Goal: Information Seeking & Learning: Learn about a topic

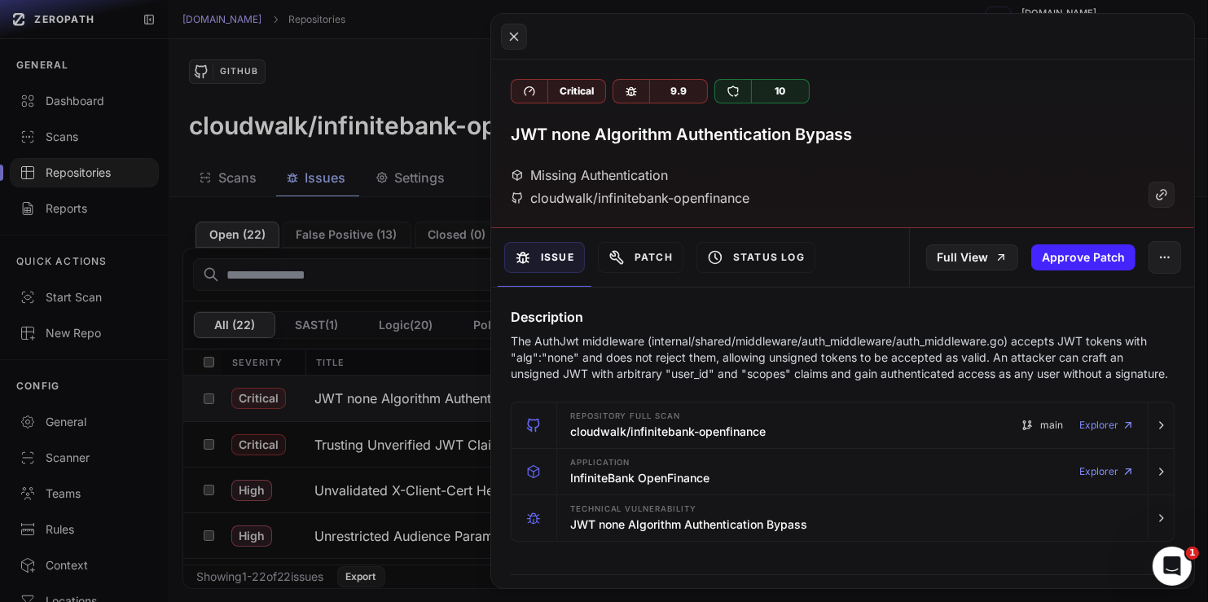
click at [417, 355] on button at bounding box center [604, 301] width 1208 height 602
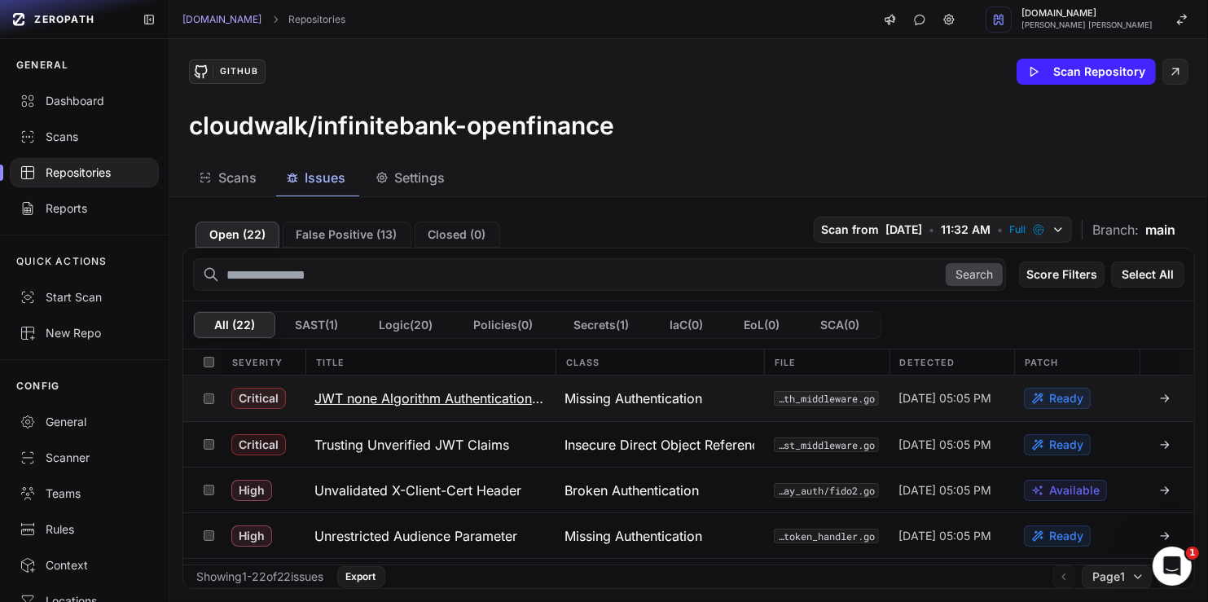
click at [490, 391] on h3 "JWT none Algorithm Authentication Bypass" at bounding box center [429, 399] width 231 height 20
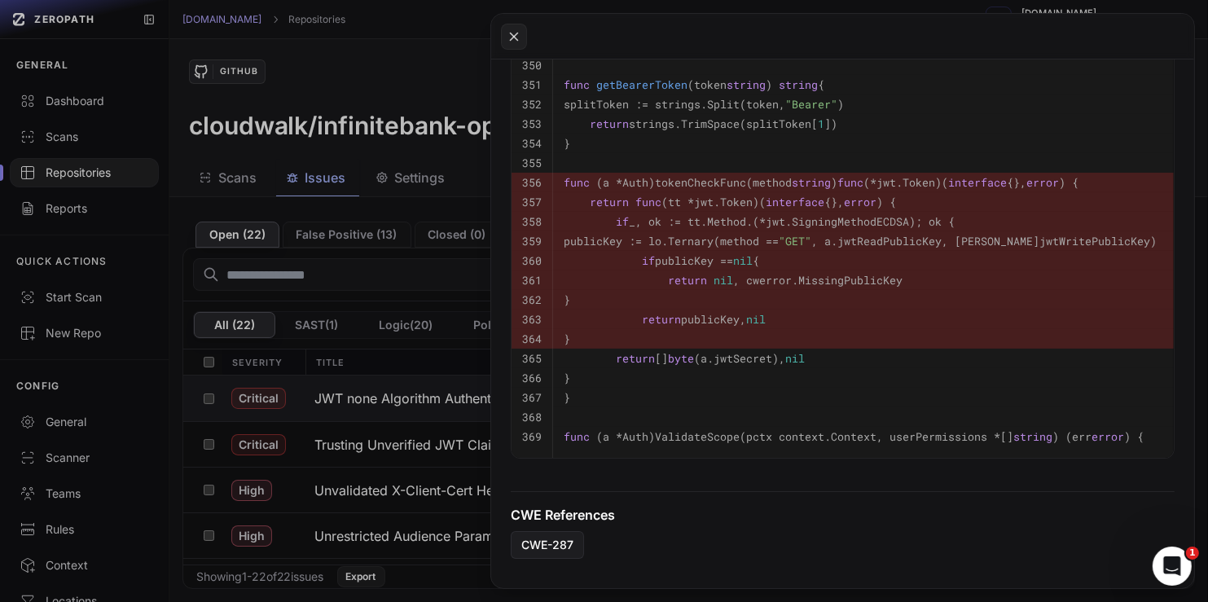
click at [867, 388] on pre "}" at bounding box center [864, 378] width 600 height 20
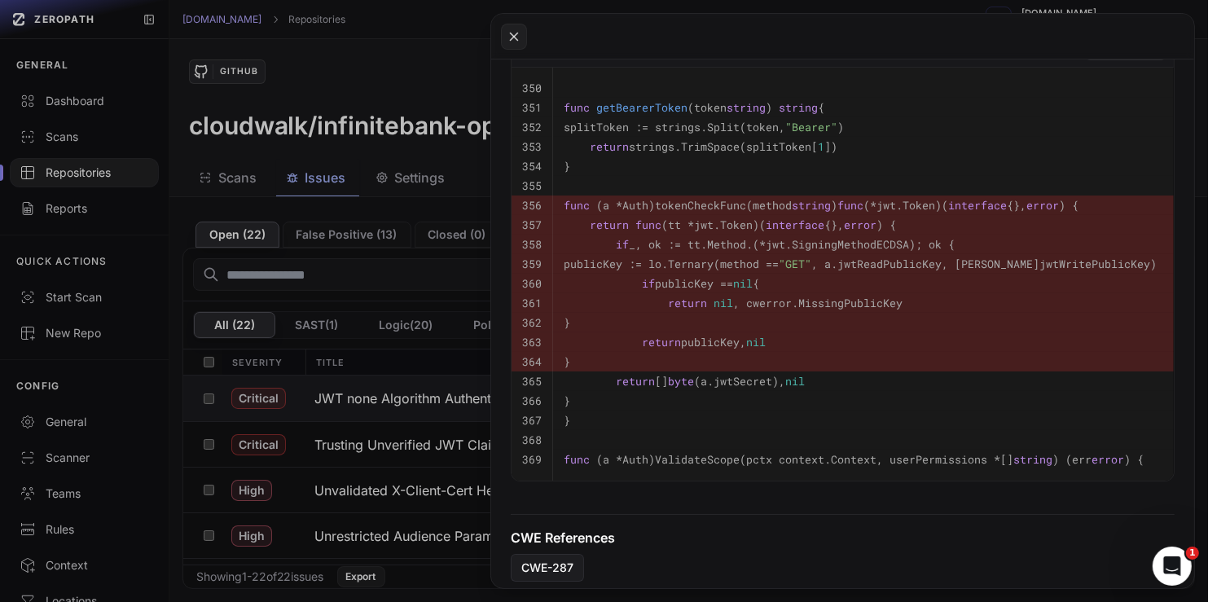
scroll to position [745, 0]
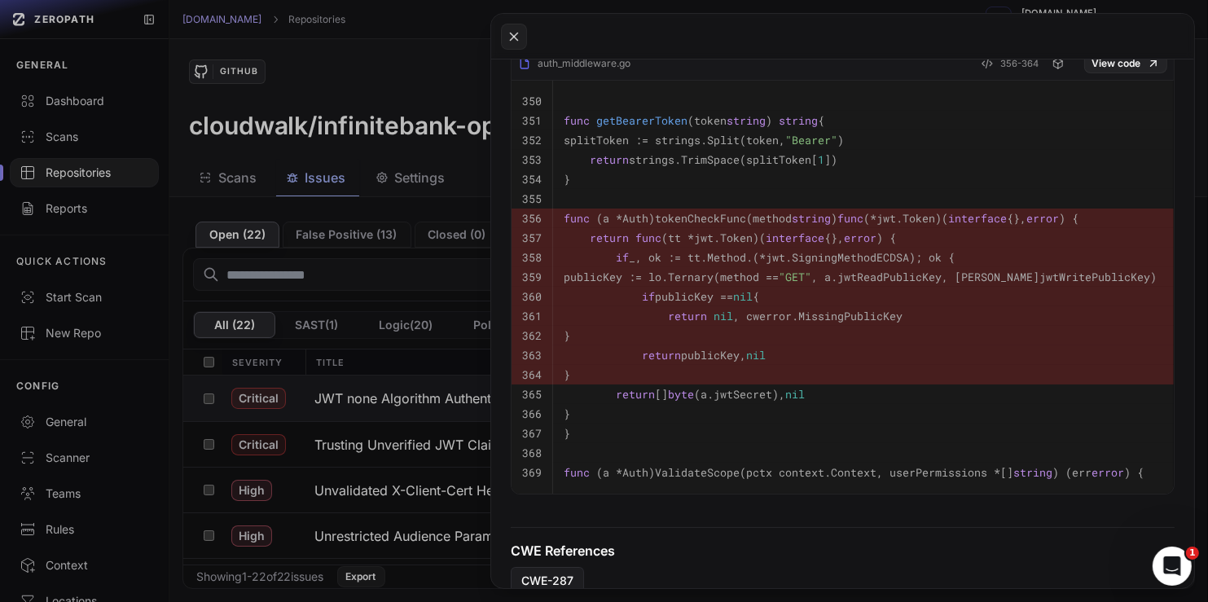
click at [414, 403] on button at bounding box center [604, 301] width 1208 height 602
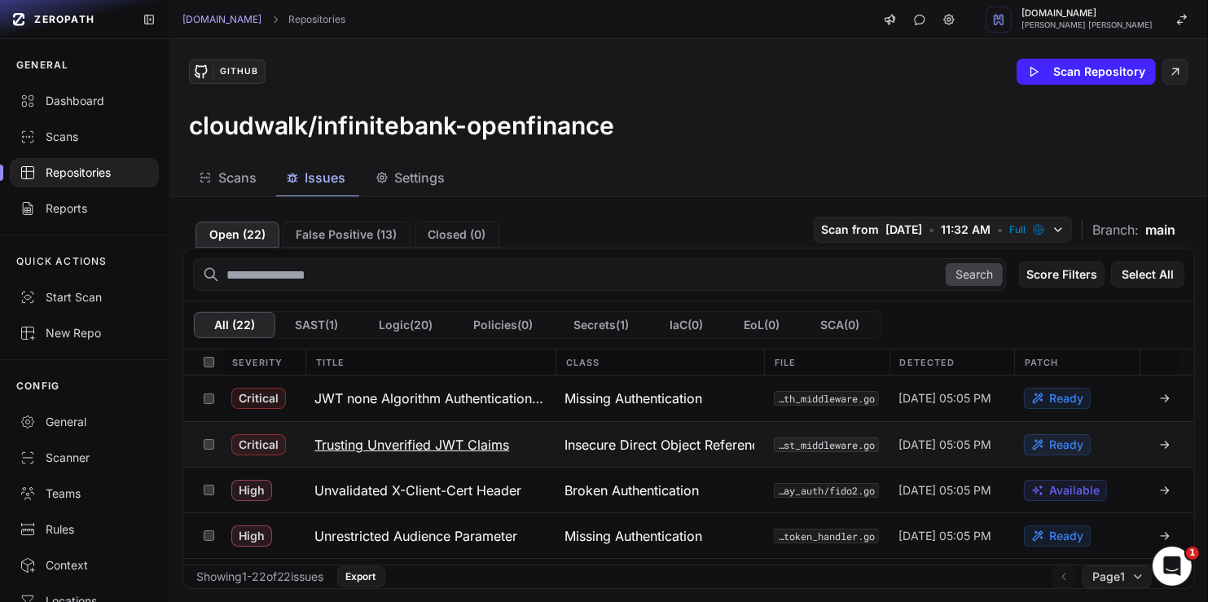
click at [454, 444] on h3 "Trusting Unverified JWT Claims" at bounding box center [411, 445] width 195 height 20
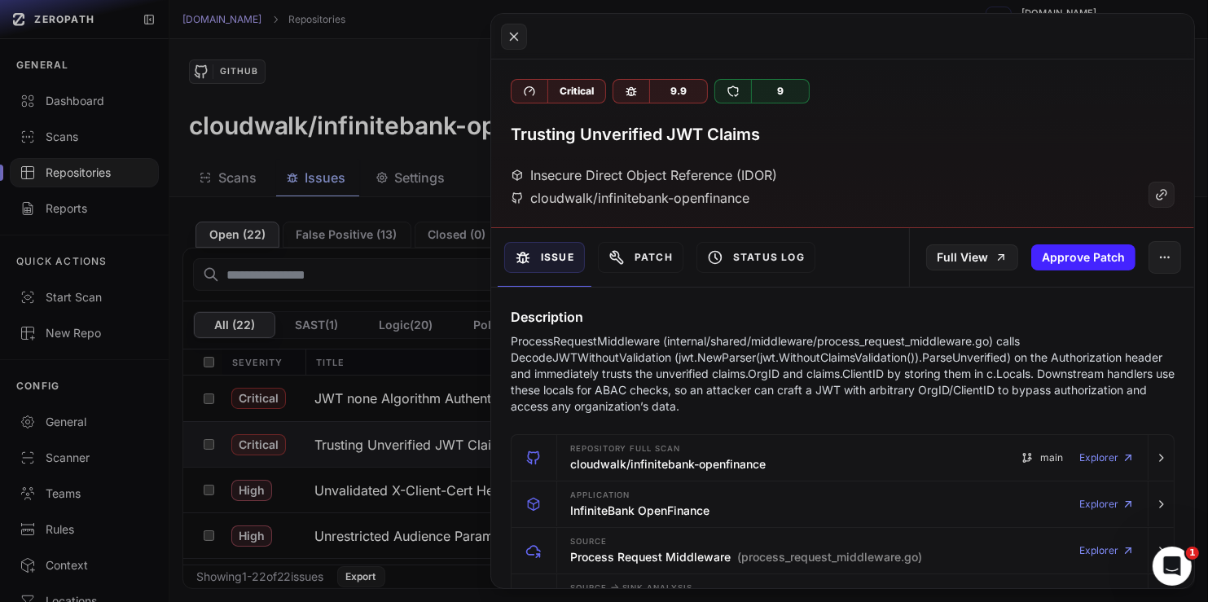
click at [443, 434] on button at bounding box center [604, 301] width 1208 height 602
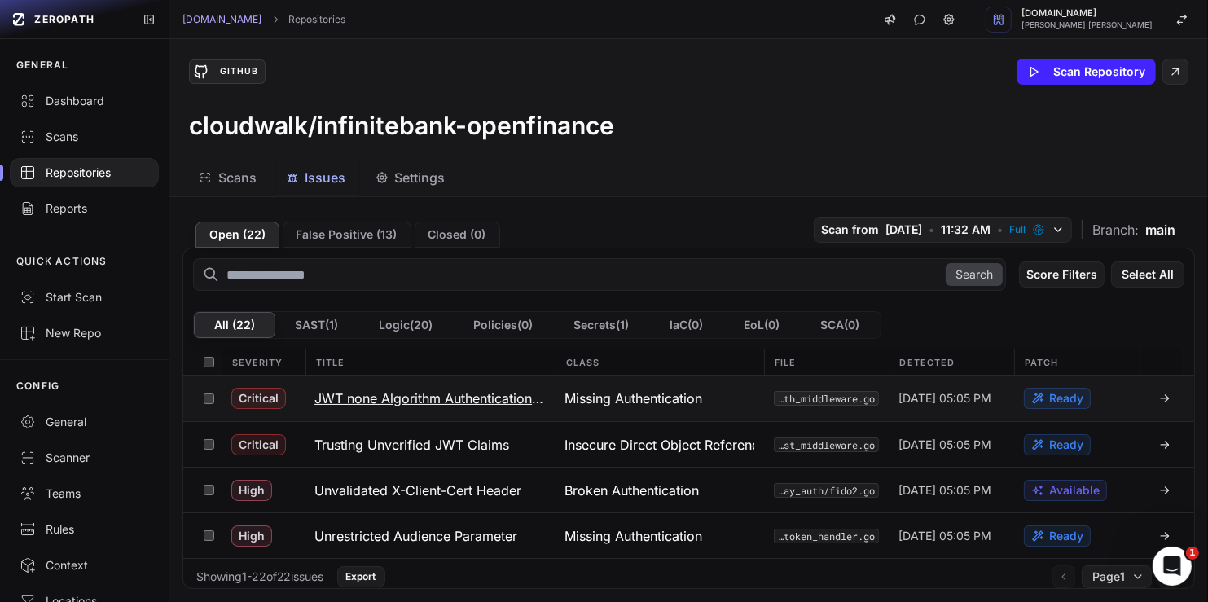
click at [479, 405] on h3 "JWT none Algorithm Authentication Bypass" at bounding box center [429, 399] width 231 height 20
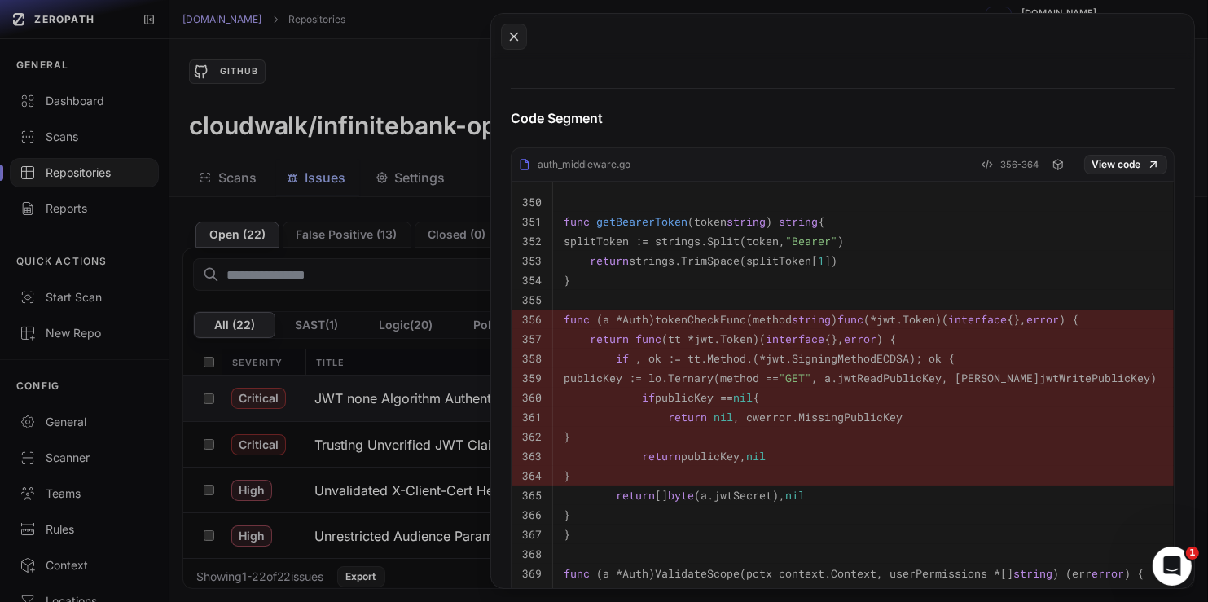
scroll to position [673, 0]
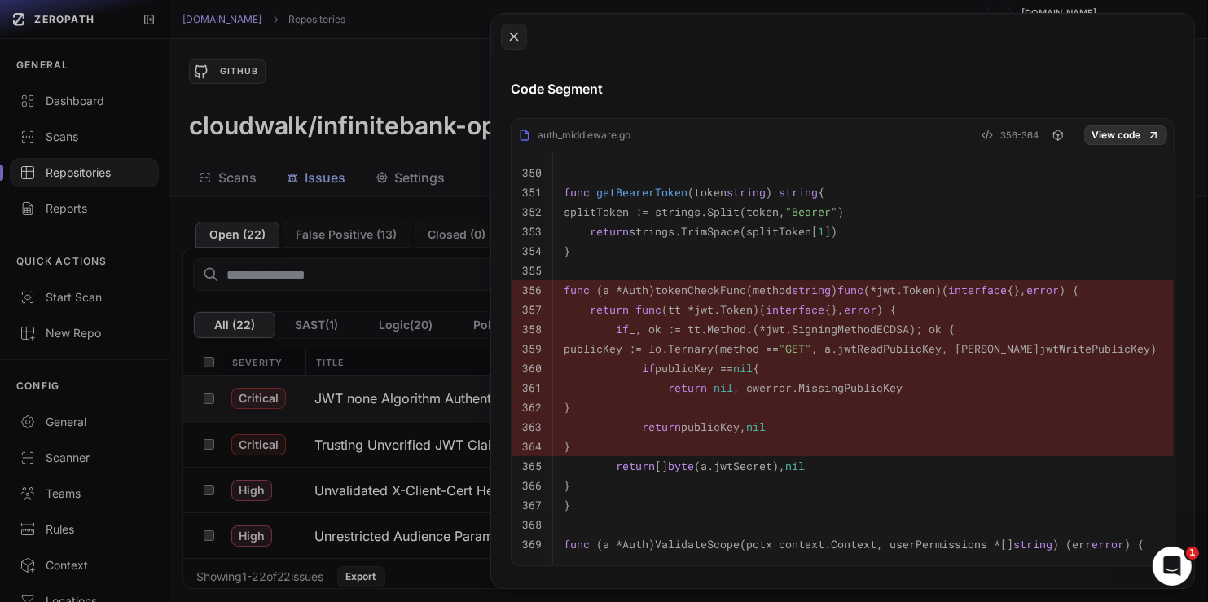
click at [1105, 145] on link "View code" at bounding box center [1125, 135] width 83 height 20
click at [441, 379] on button at bounding box center [604, 301] width 1208 height 602
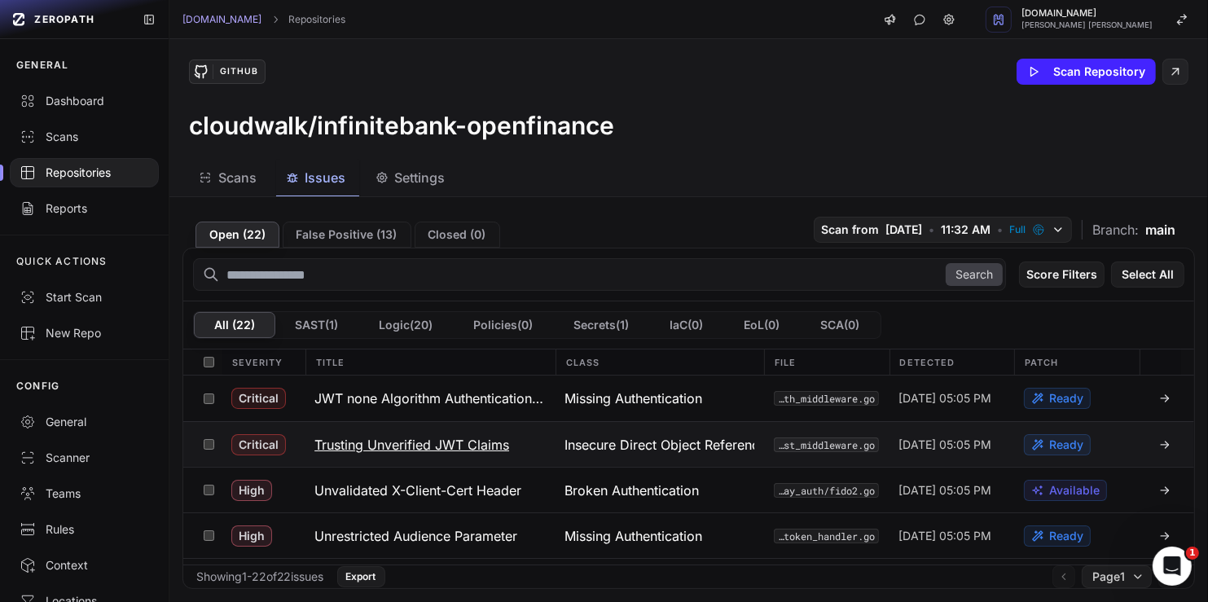
click at [436, 441] on h3 "Trusting Unverified JWT Claims" at bounding box center [411, 445] width 195 height 20
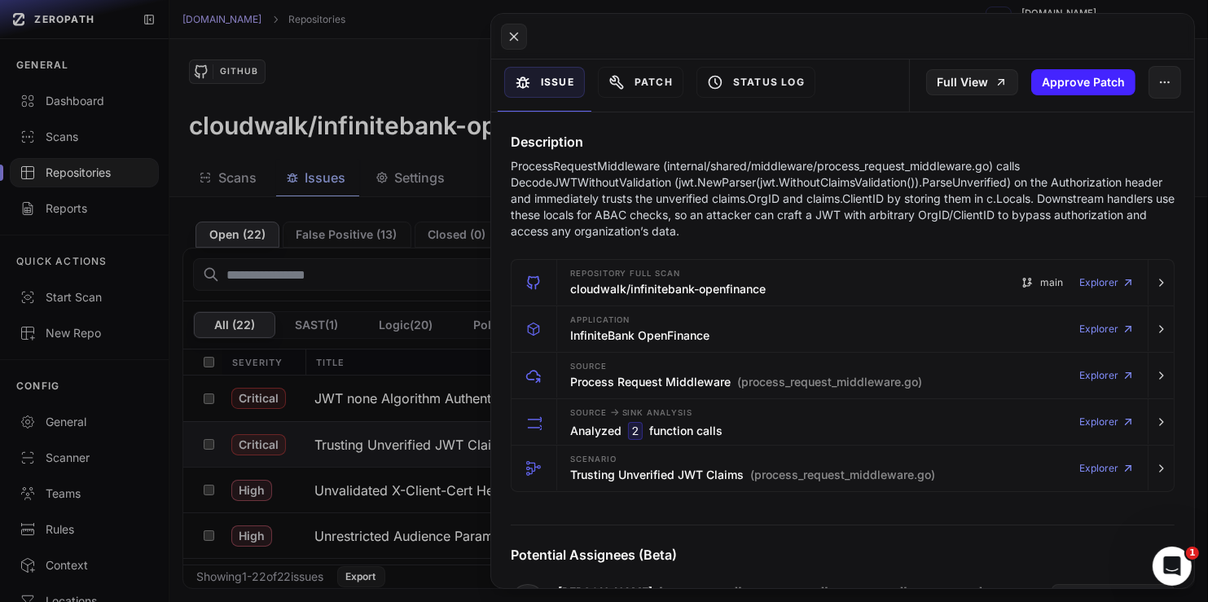
scroll to position [177, 0]
click at [424, 307] on button at bounding box center [604, 301] width 1208 height 602
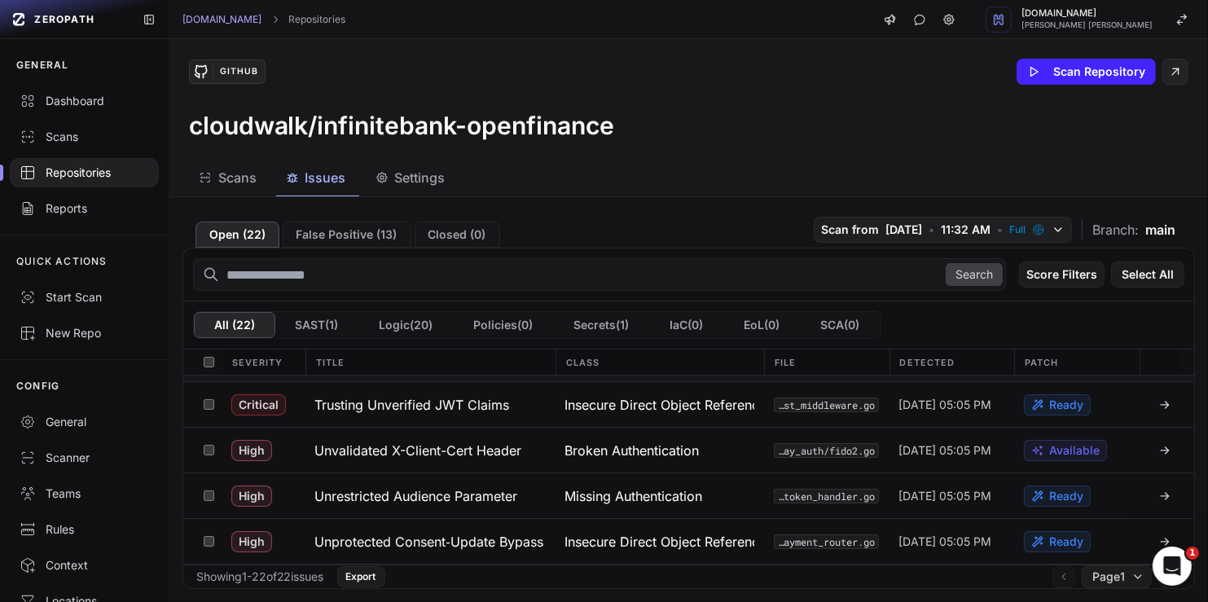
scroll to position [81, 0]
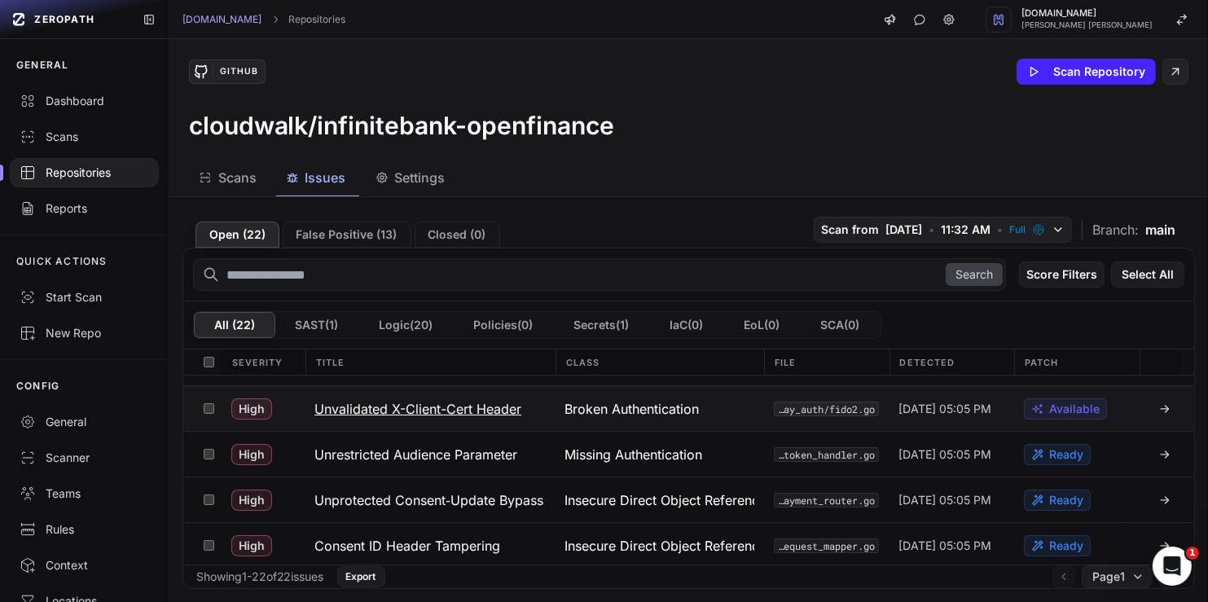
click at [455, 399] on h3 "Unvalidated X-Client-Cert Header" at bounding box center [417, 409] width 207 height 20
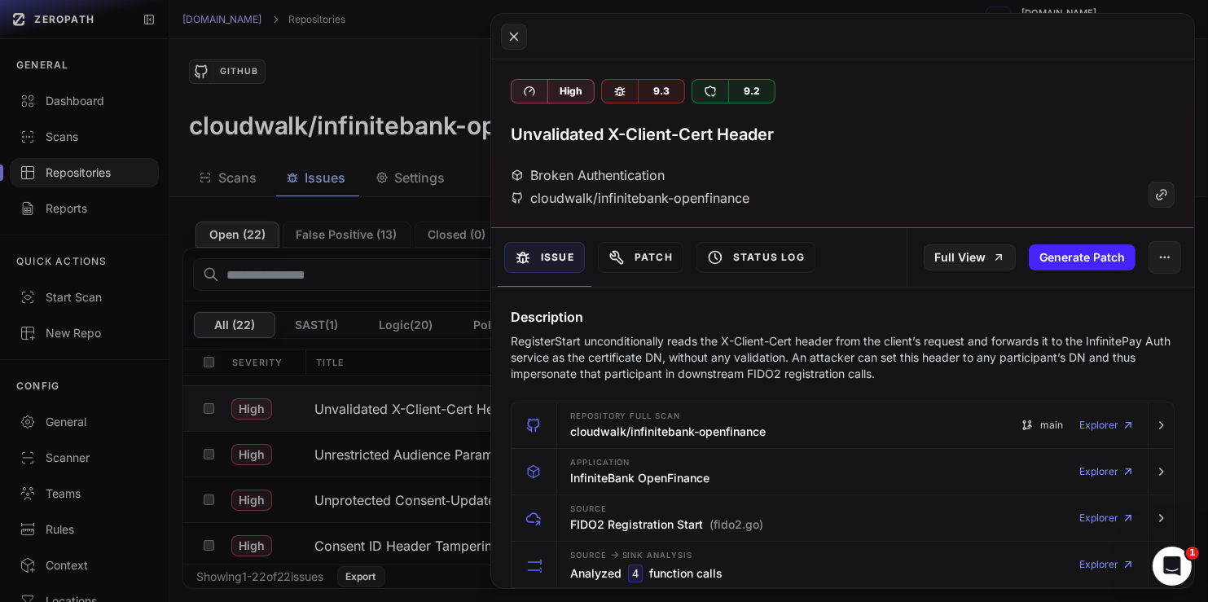
click at [446, 411] on button at bounding box center [604, 301] width 1208 height 602
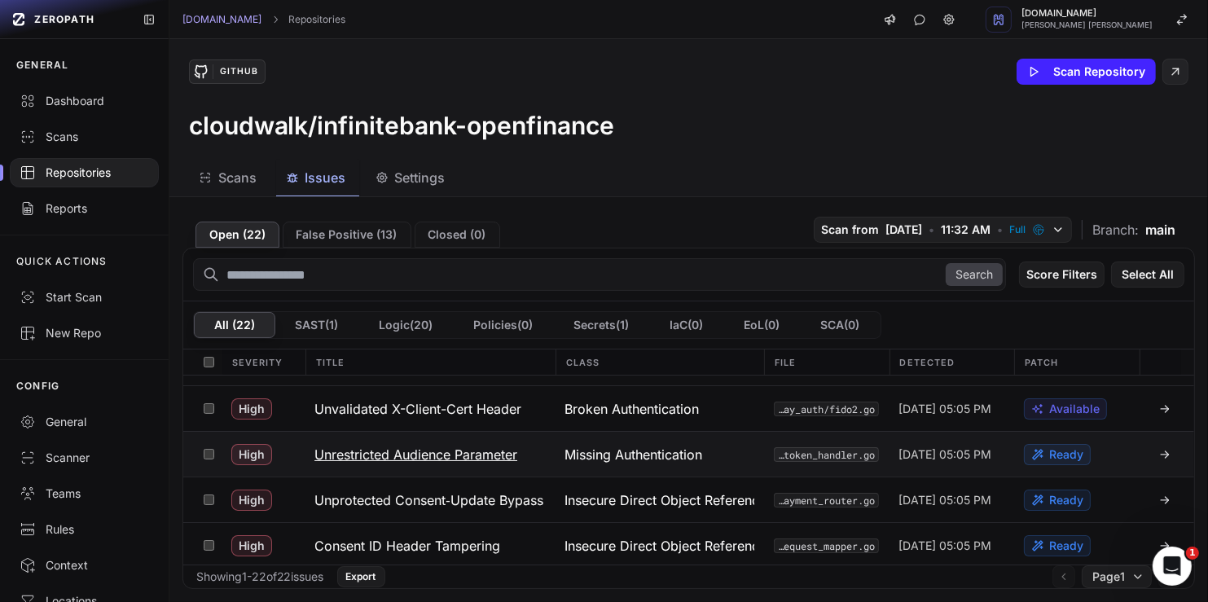
click at [450, 445] on h3 "Unrestricted Audience Parameter" at bounding box center [415, 455] width 203 height 20
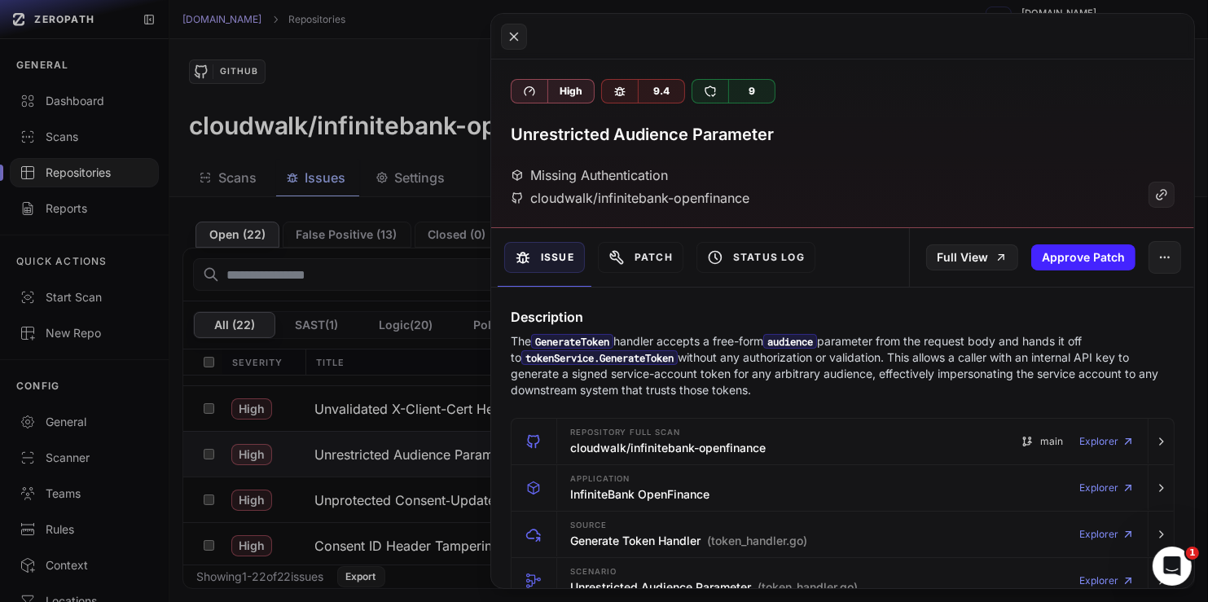
click at [701, 335] on p "The GenerateToken handler accepts a free-form audience parameter from the reque…" at bounding box center [843, 365] width 664 height 65
copy p "accepts"
click at [813, 379] on p "The GenerateToken handler accepts a free-form audience parameter from the reque…" at bounding box center [843, 365] width 664 height 65
click at [405, 417] on button at bounding box center [604, 301] width 1208 height 602
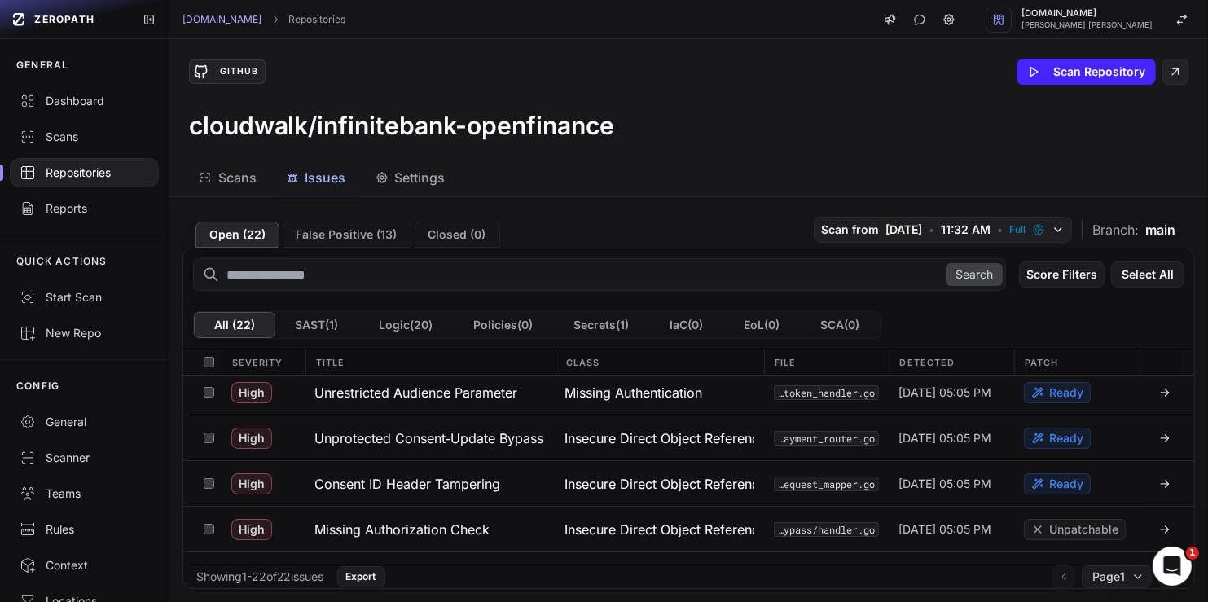
scroll to position [145, 0]
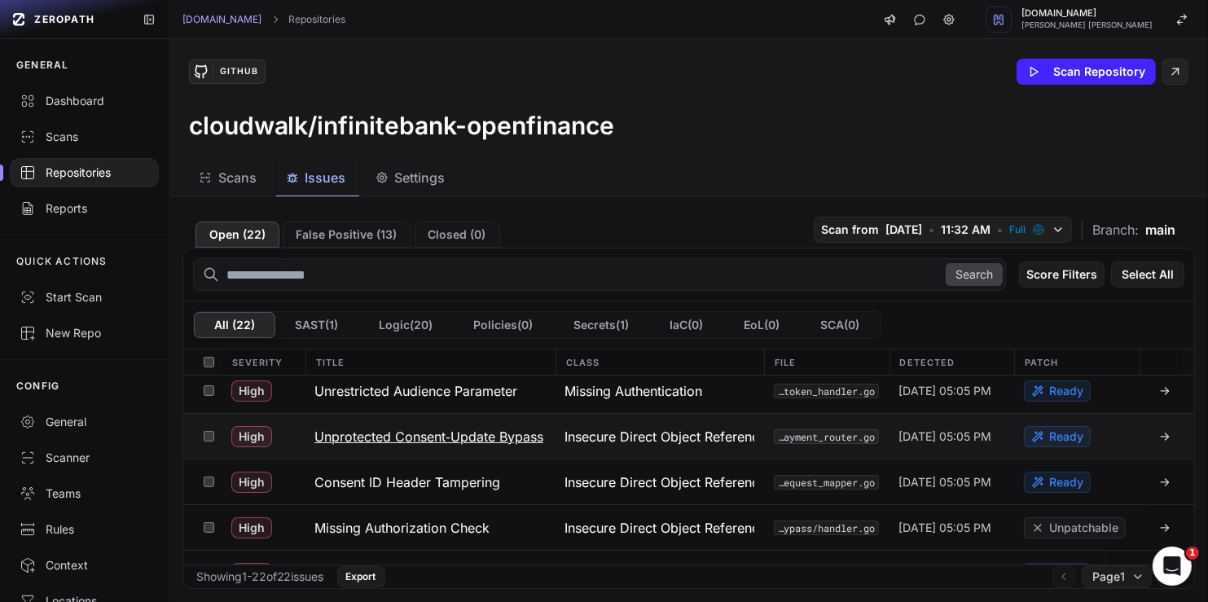
click at [419, 427] on h3 "Unprotected Consent‐Update Bypass" at bounding box center [428, 437] width 229 height 20
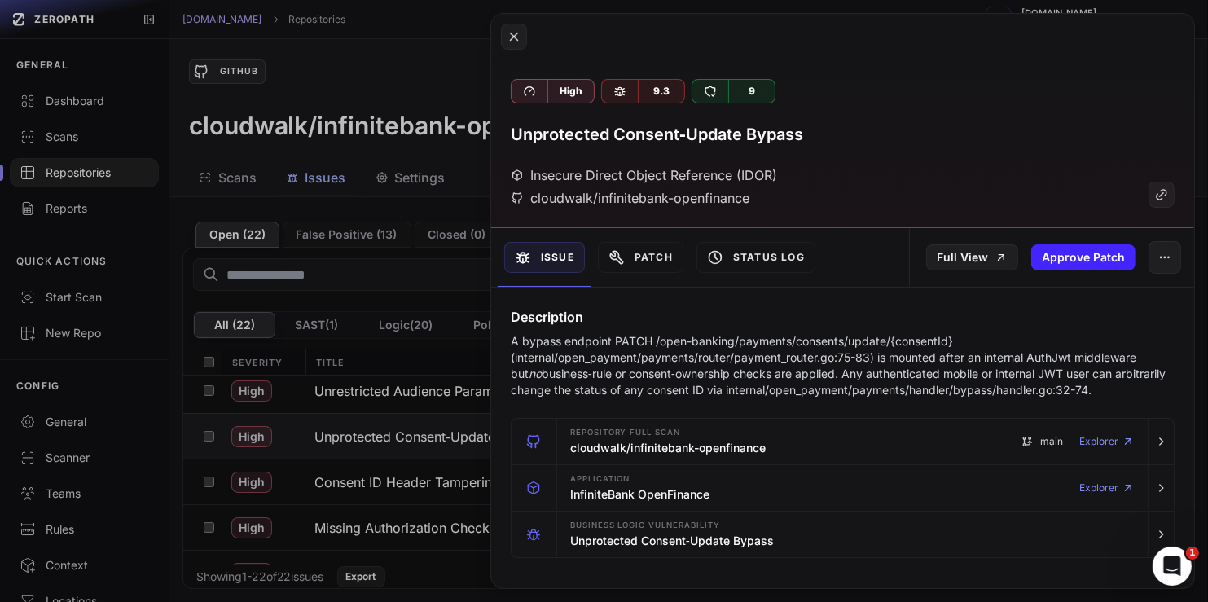
click at [417, 358] on button at bounding box center [604, 301] width 1208 height 602
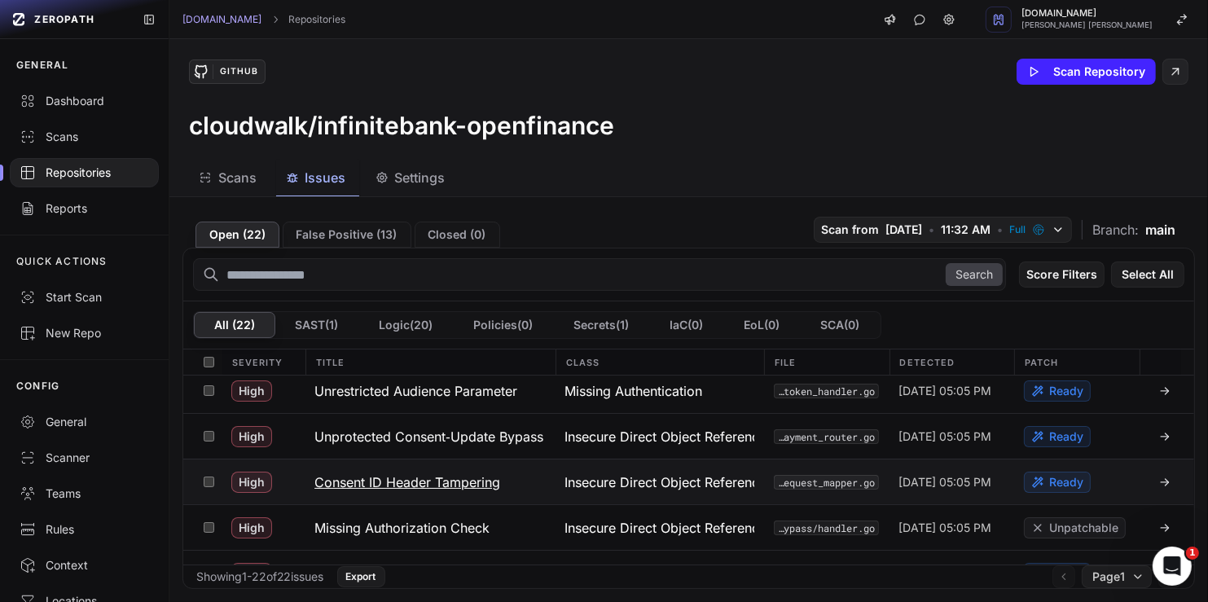
click at [419, 472] on h3 "Consent ID Header Tampering" at bounding box center [407, 482] width 186 height 20
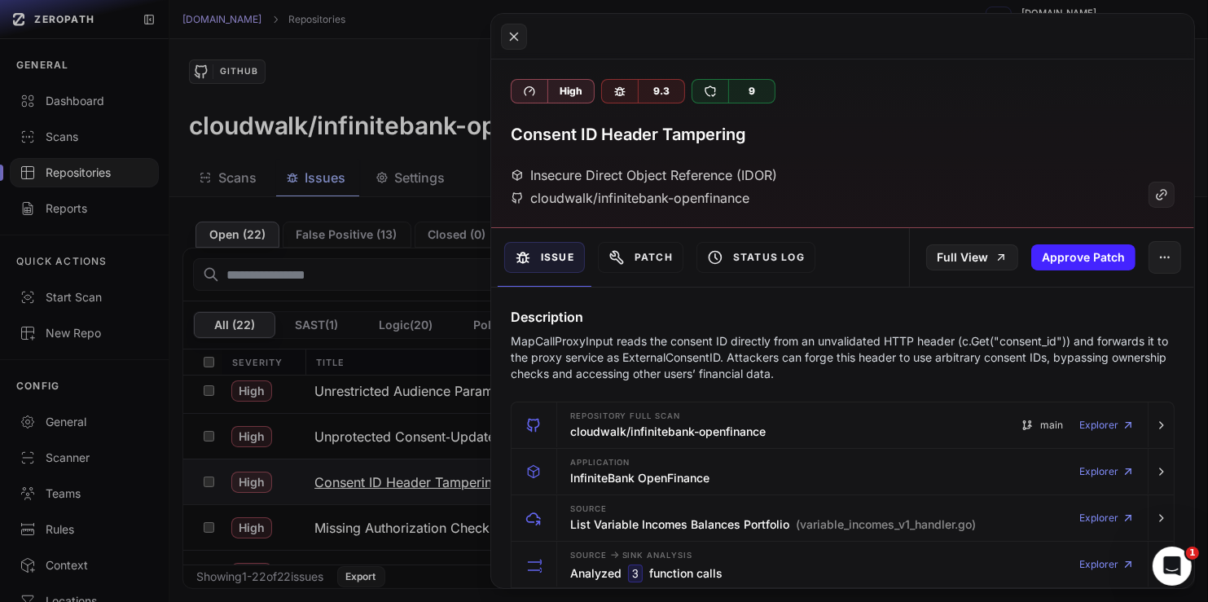
click at [419, 470] on button at bounding box center [604, 301] width 1208 height 602
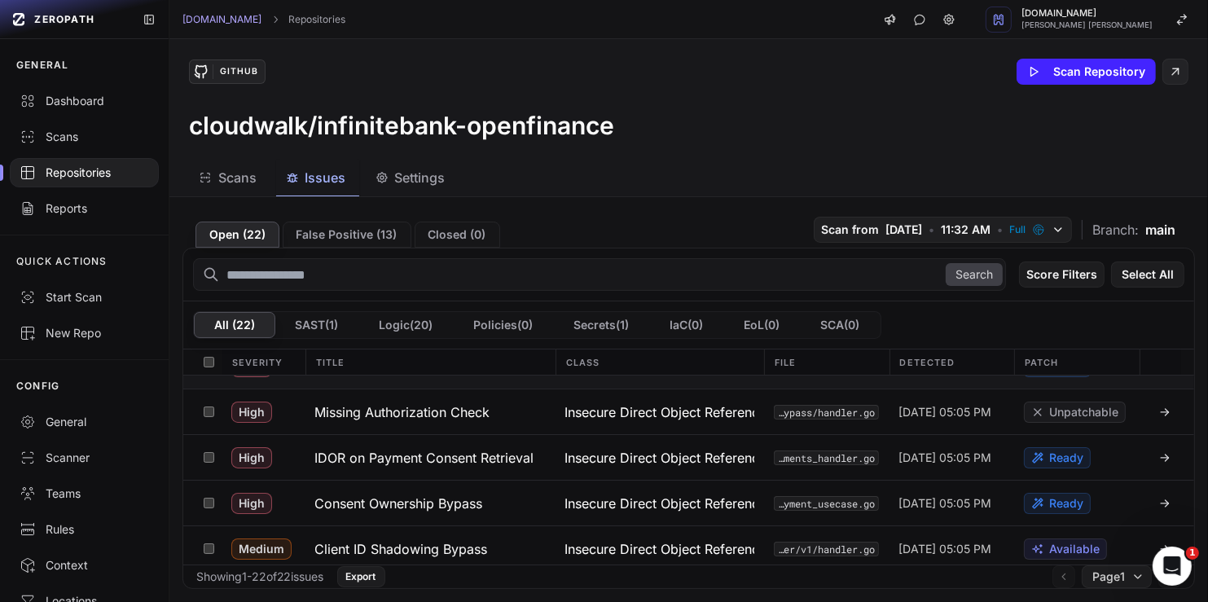
scroll to position [266, 0]
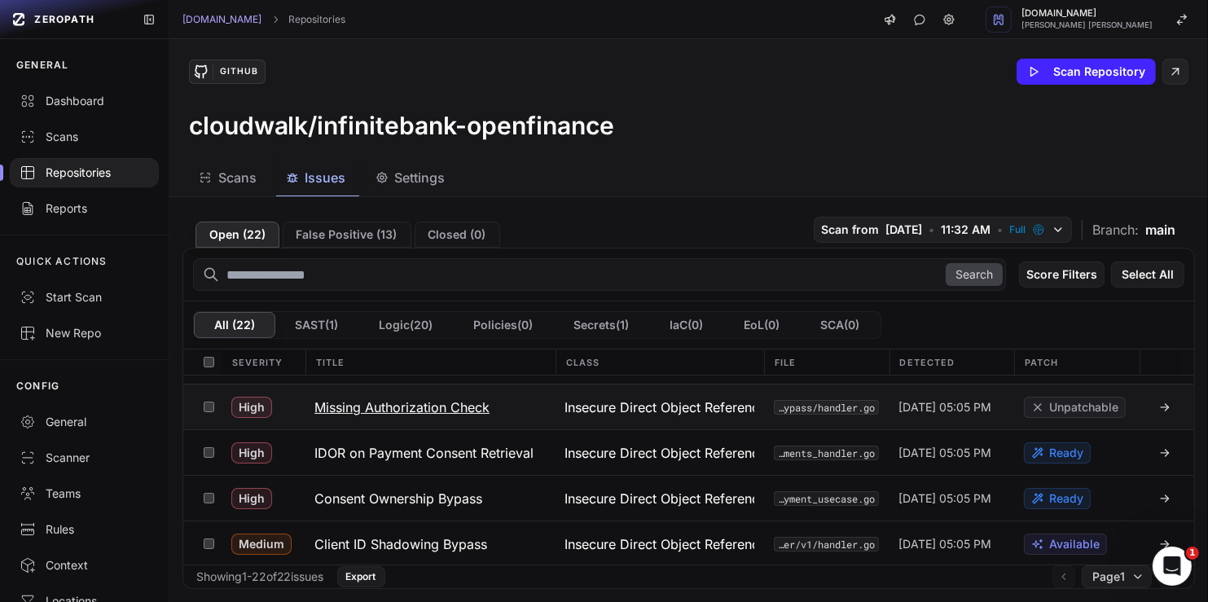
click at [436, 409] on h3 "Missing Authorization Check" at bounding box center [401, 408] width 175 height 20
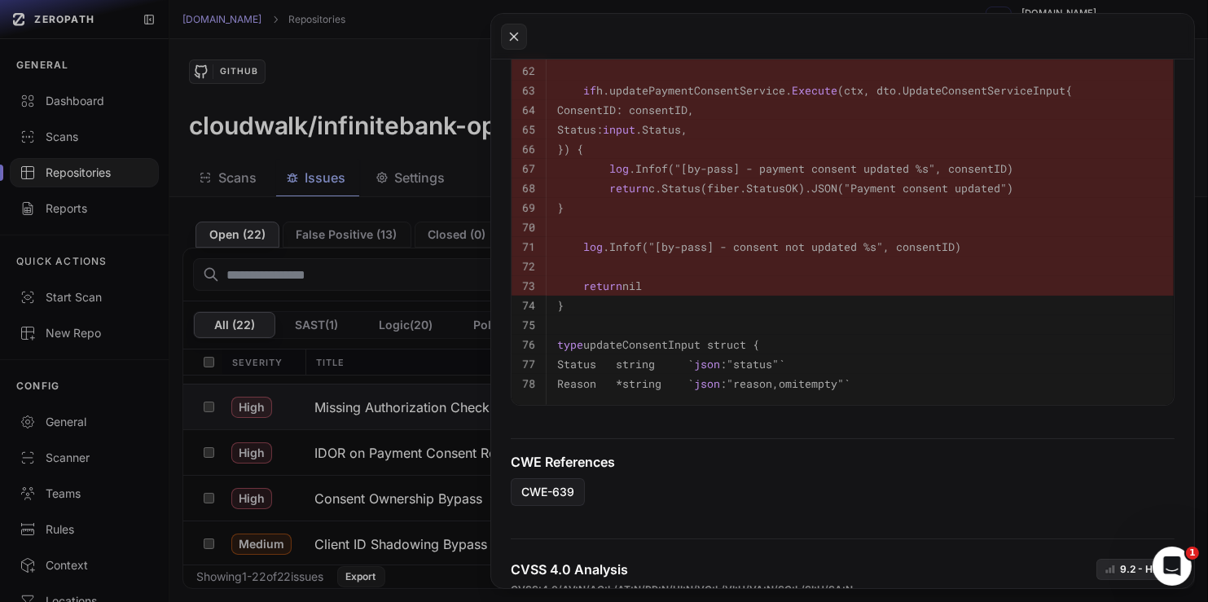
scroll to position [1740, 0]
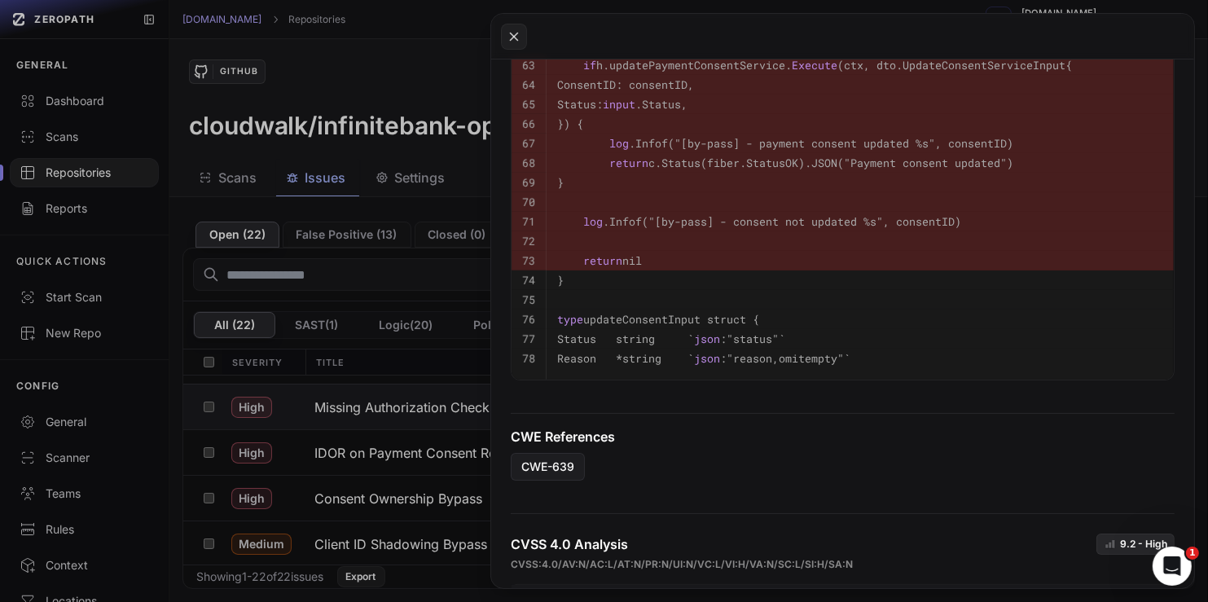
click at [466, 415] on button at bounding box center [604, 301] width 1208 height 602
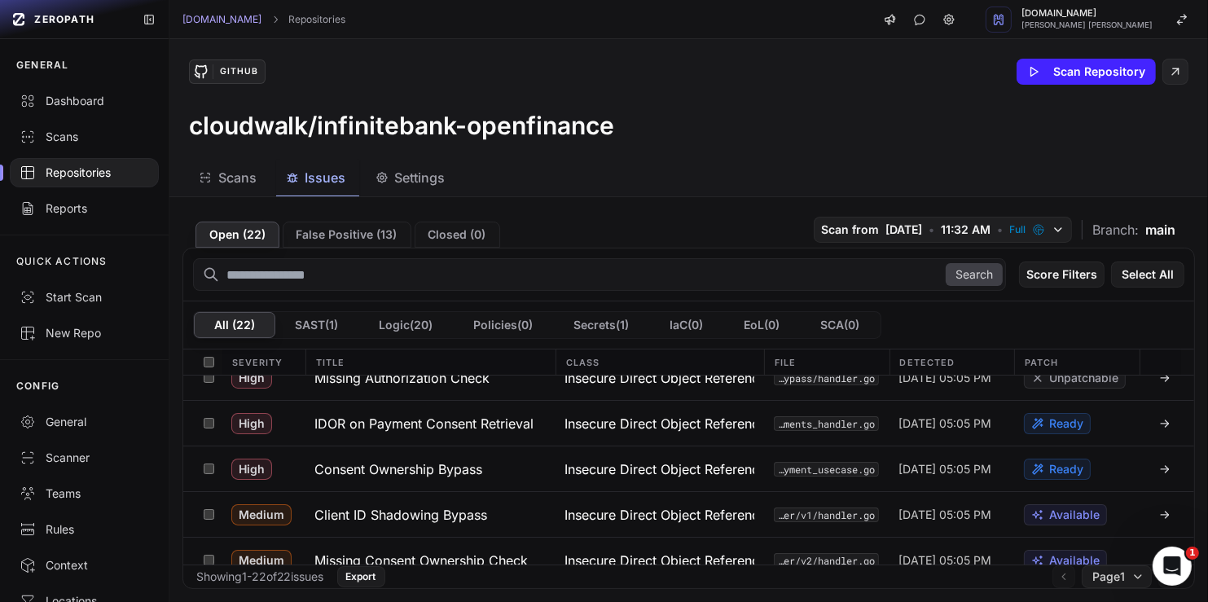
scroll to position [301, 0]
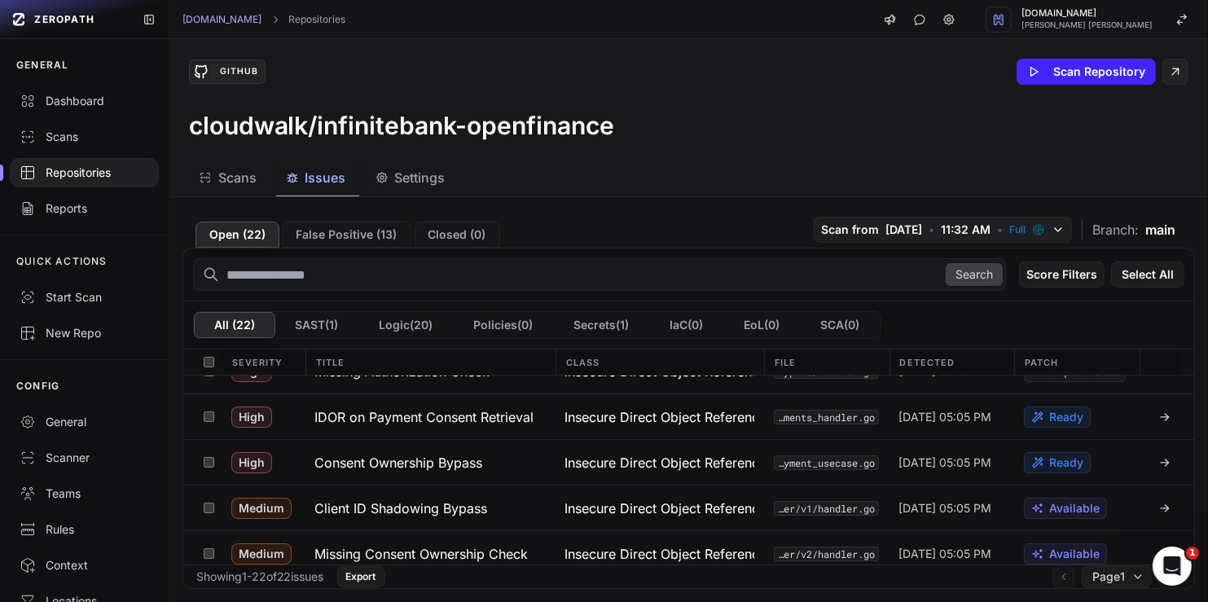
click at [466, 415] on h3 "IDOR on Payment Consent Retrieval" at bounding box center [423, 417] width 219 height 20
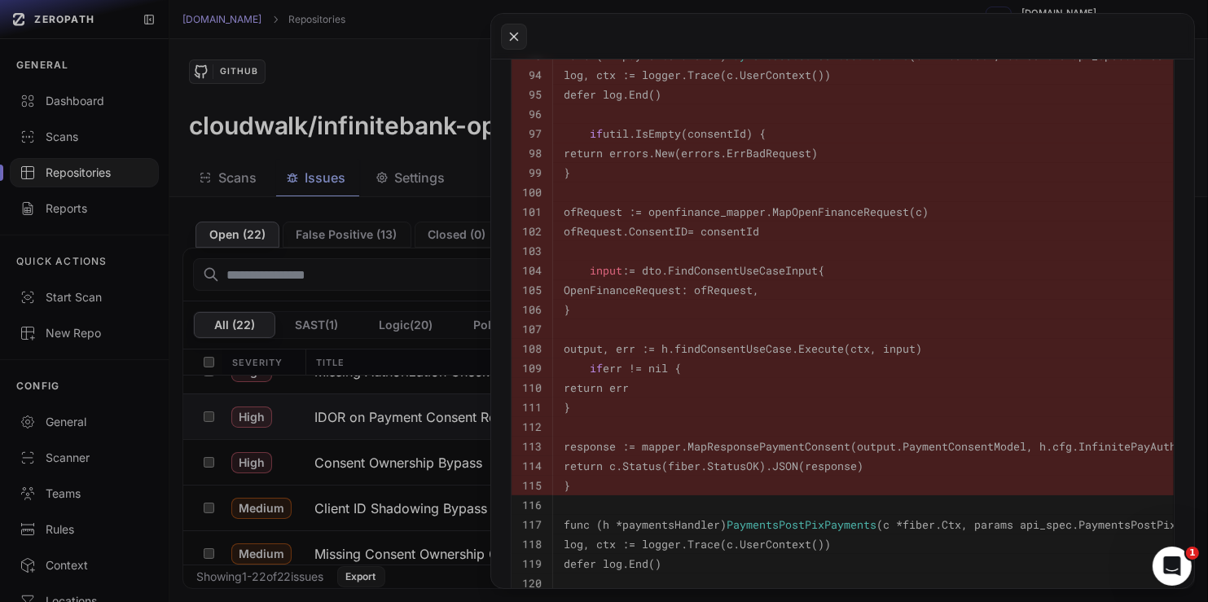
scroll to position [974, 0]
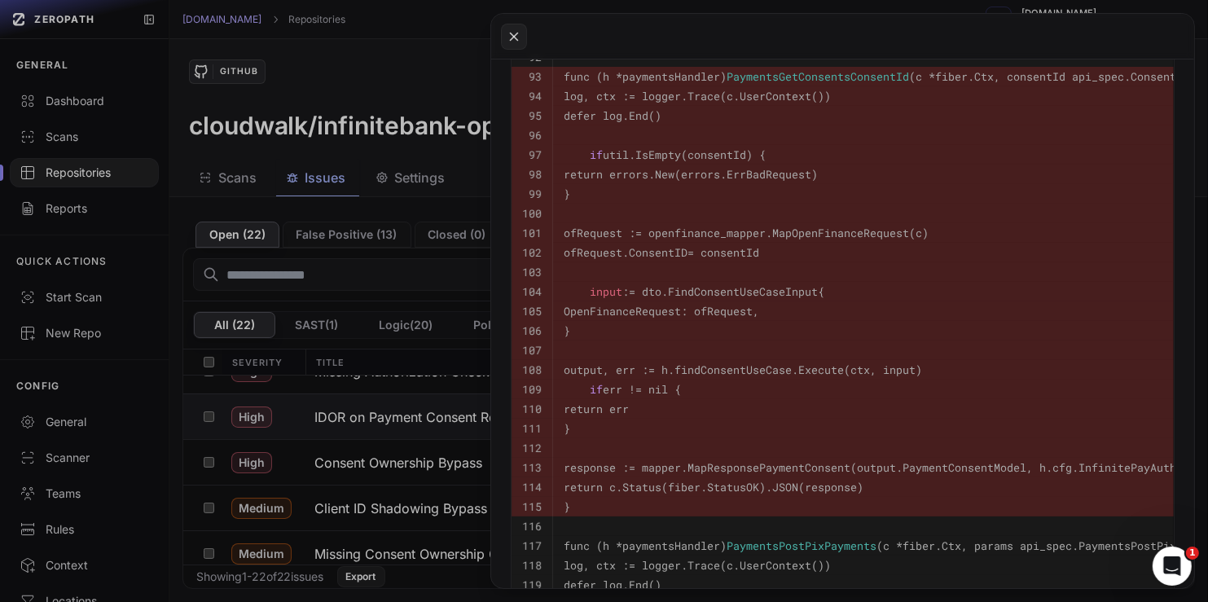
click at [392, 413] on button at bounding box center [604, 301] width 1208 height 602
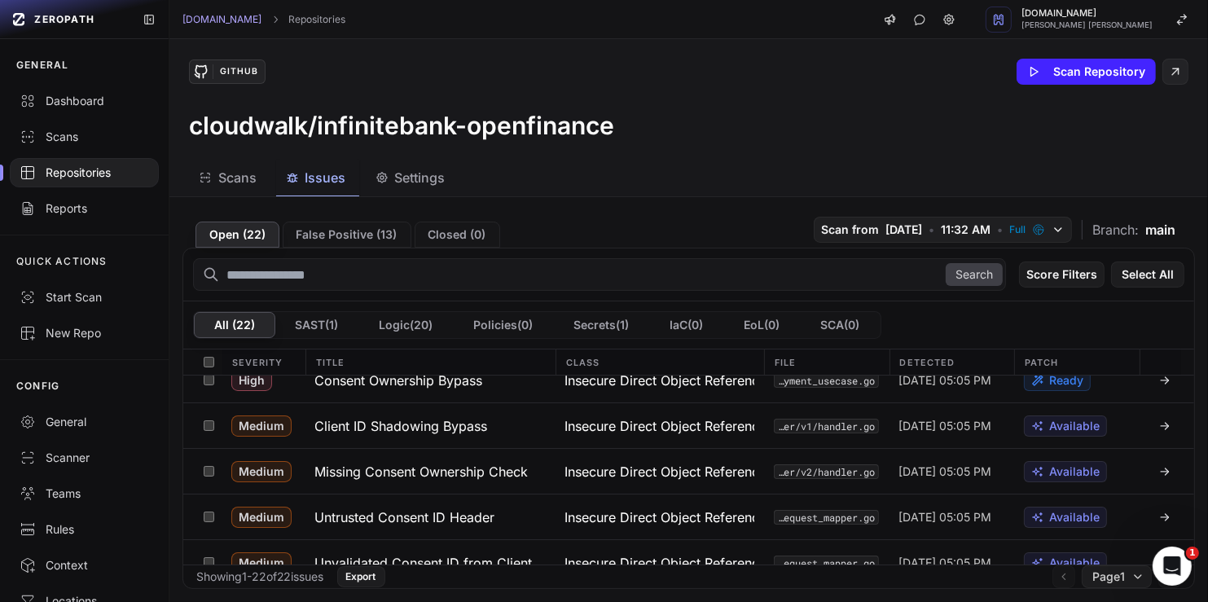
scroll to position [394, 0]
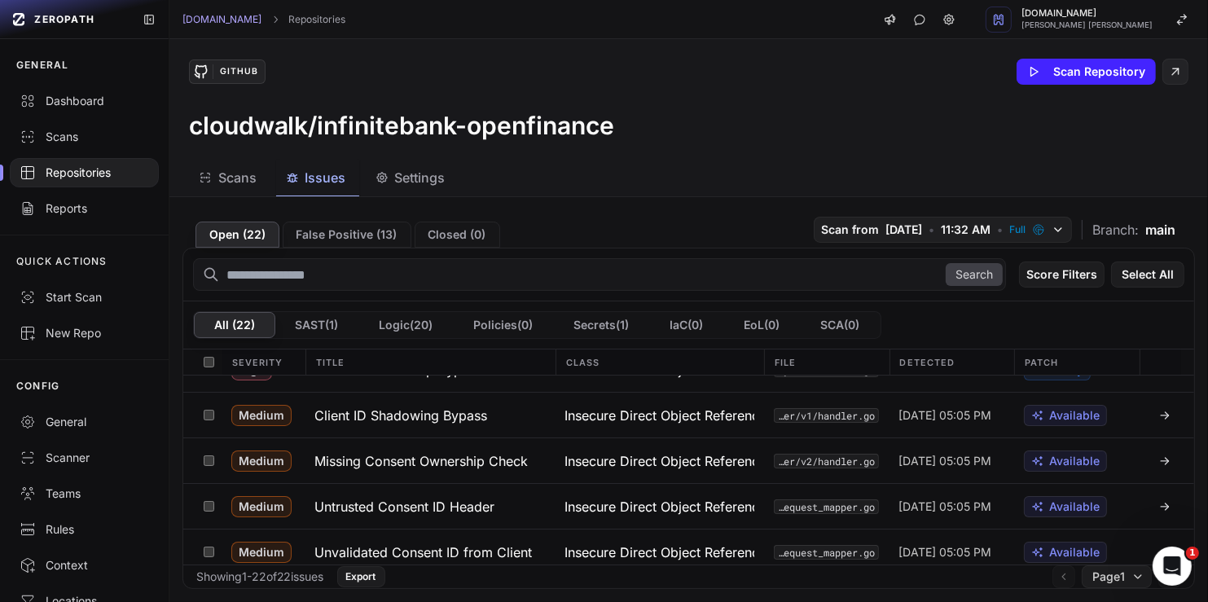
click at [392, 413] on h3 "Client ID Shadowing Bypass" at bounding box center [400, 416] width 173 height 20
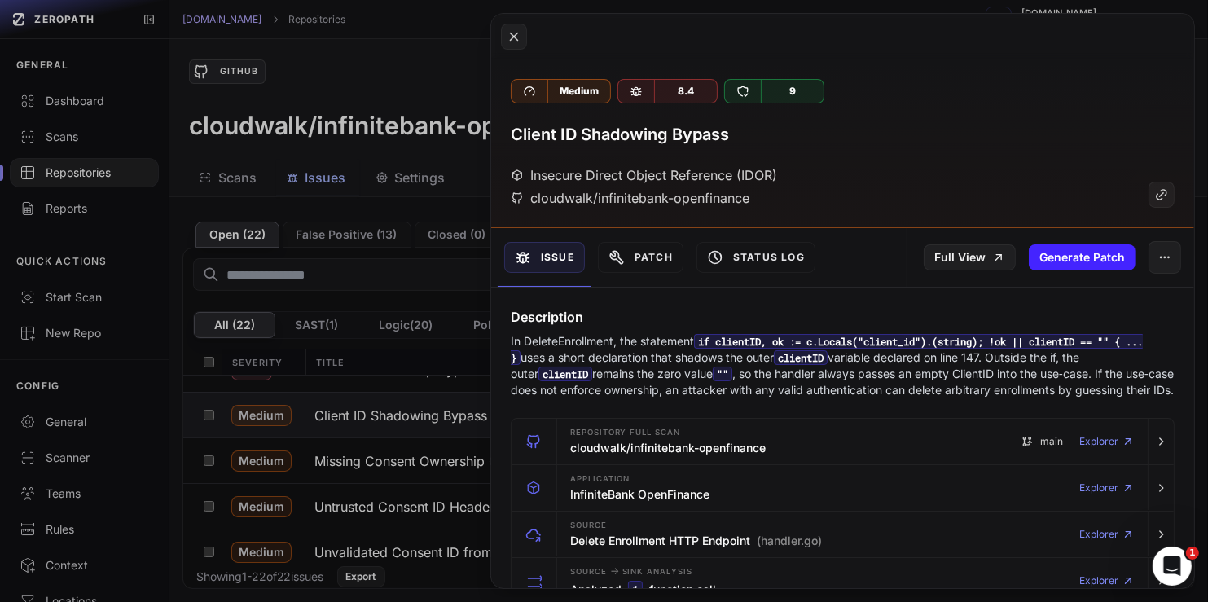
click at [425, 420] on button at bounding box center [604, 301] width 1208 height 602
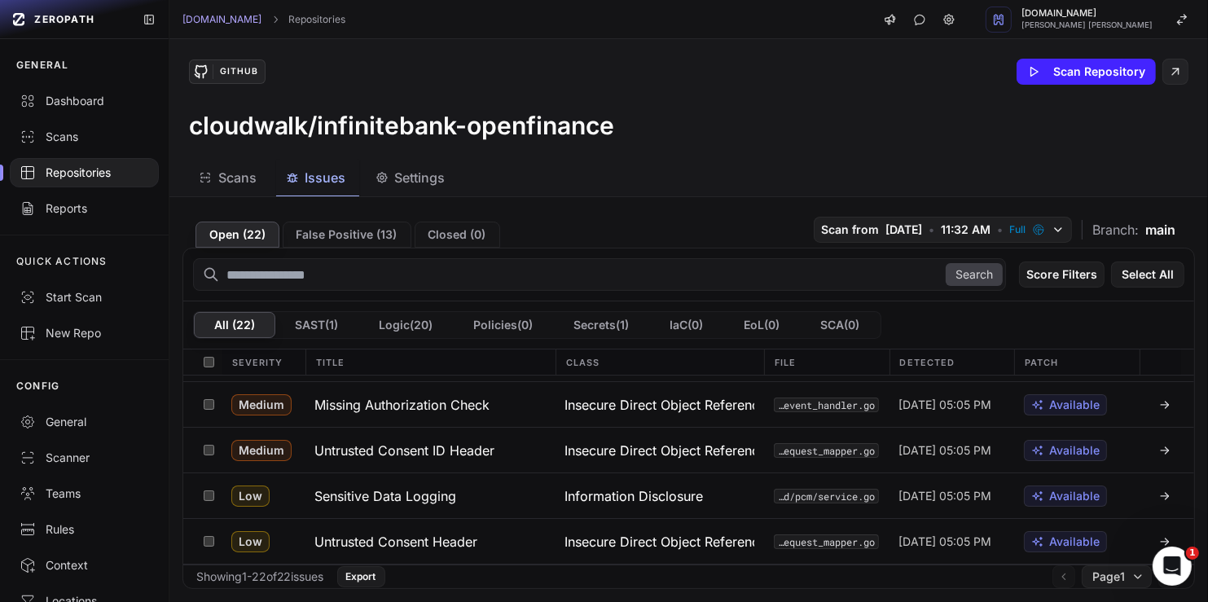
scroll to position [812, 0]
